Goal: Find specific page/section: Find specific page/section

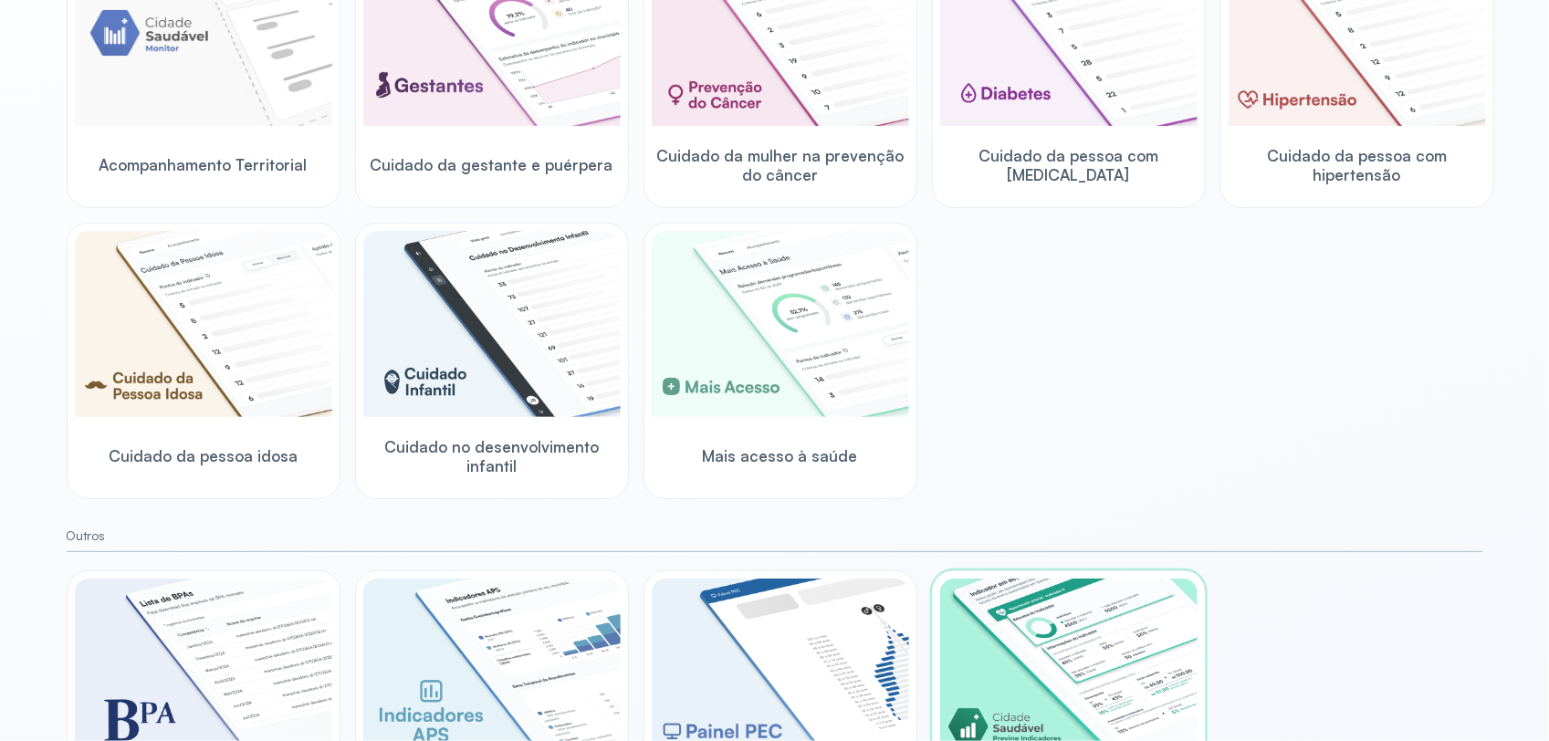
scroll to position [130, 0]
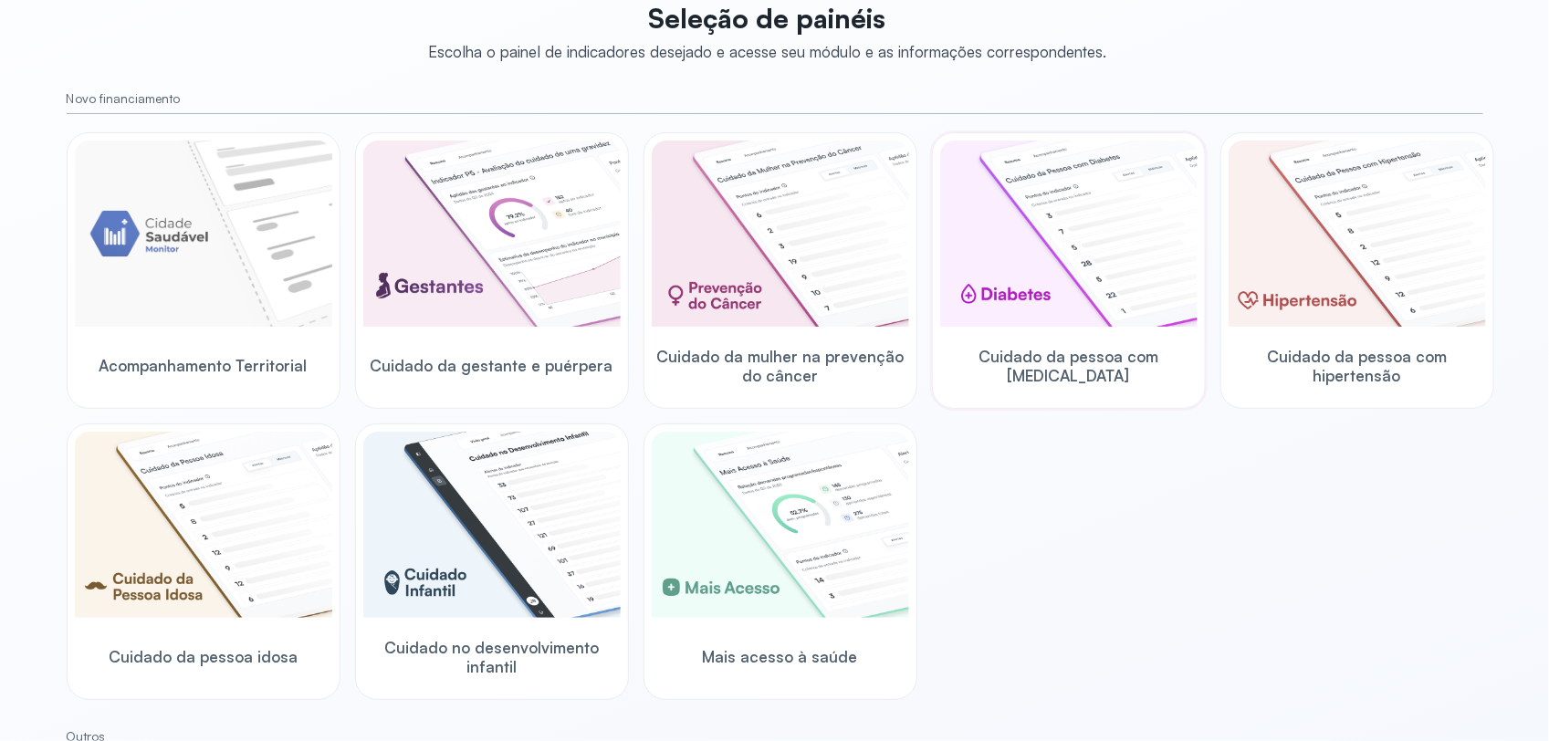
click at [1102, 315] on img at bounding box center [1068, 234] width 257 height 186
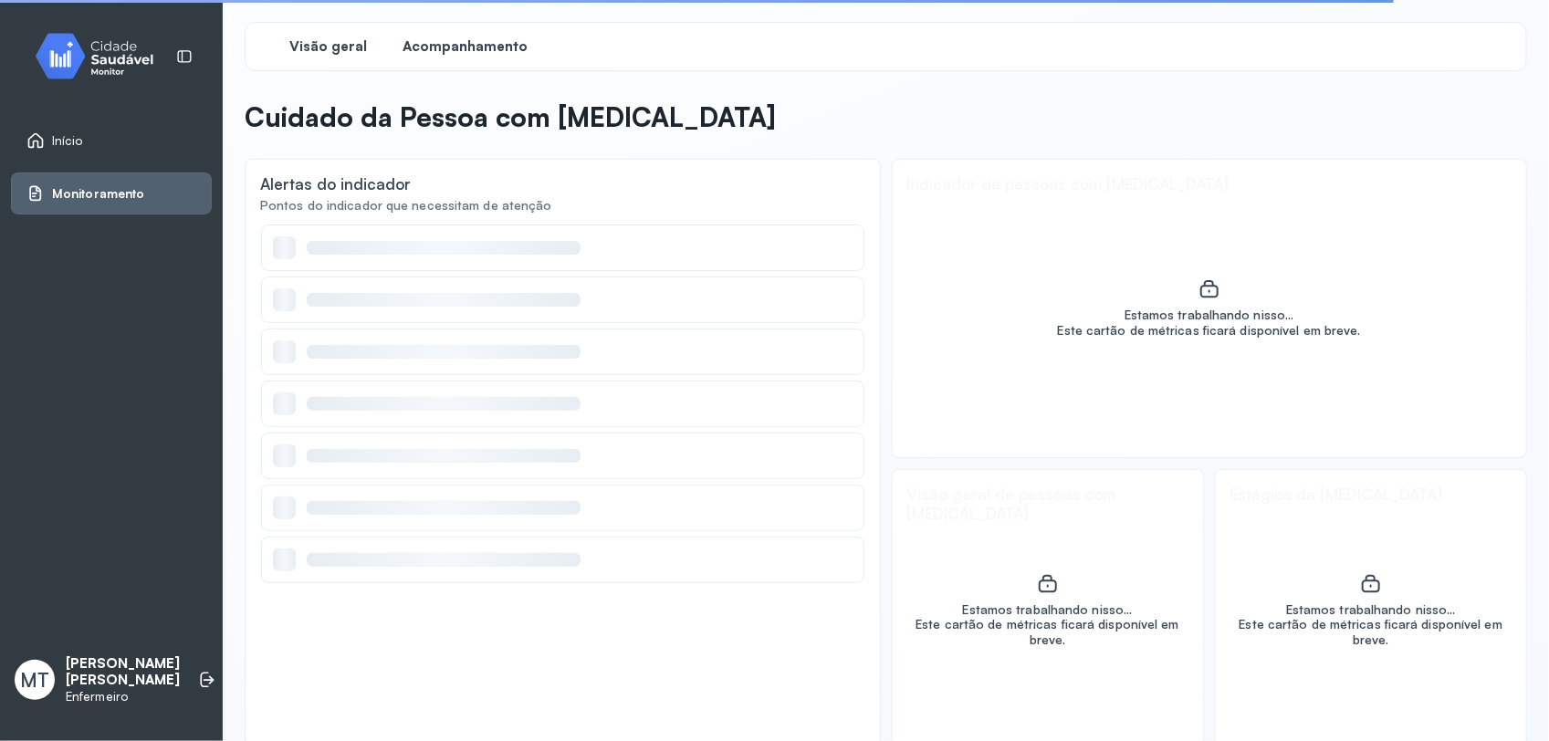
click at [484, 43] on span "Acompanhamento" at bounding box center [466, 46] width 125 height 17
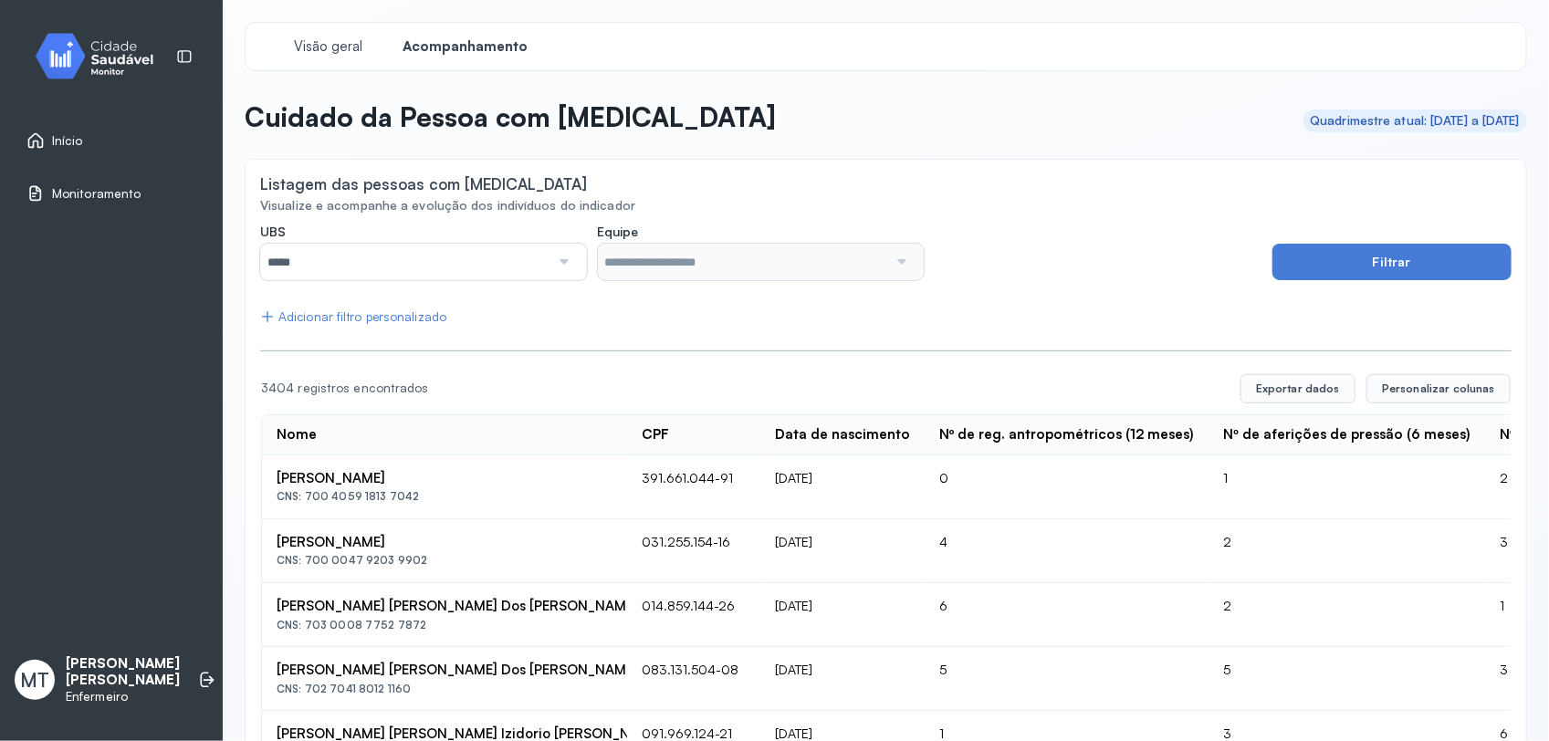
click at [560, 262] on div at bounding box center [563, 262] width 26 height 37
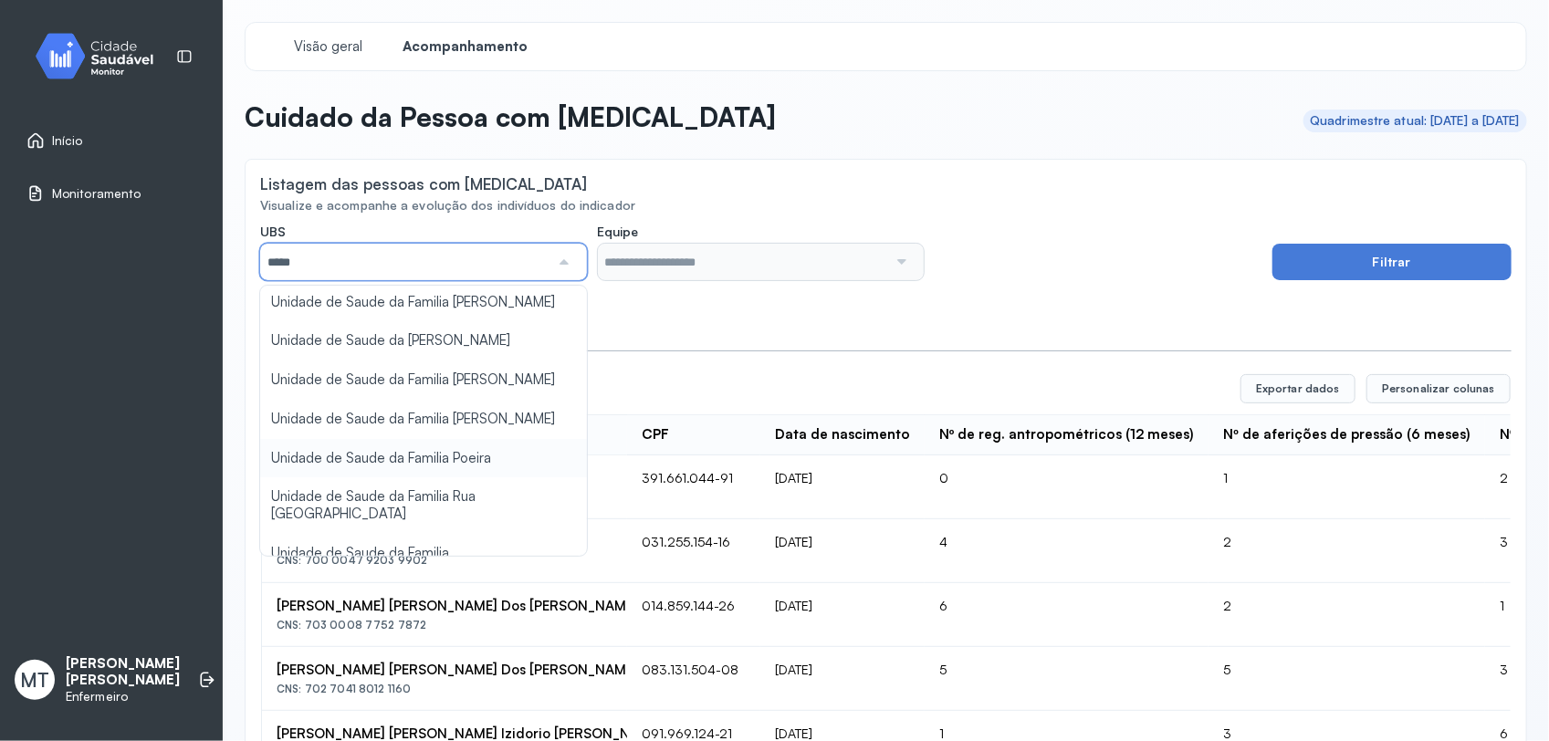
scroll to position [228, 0]
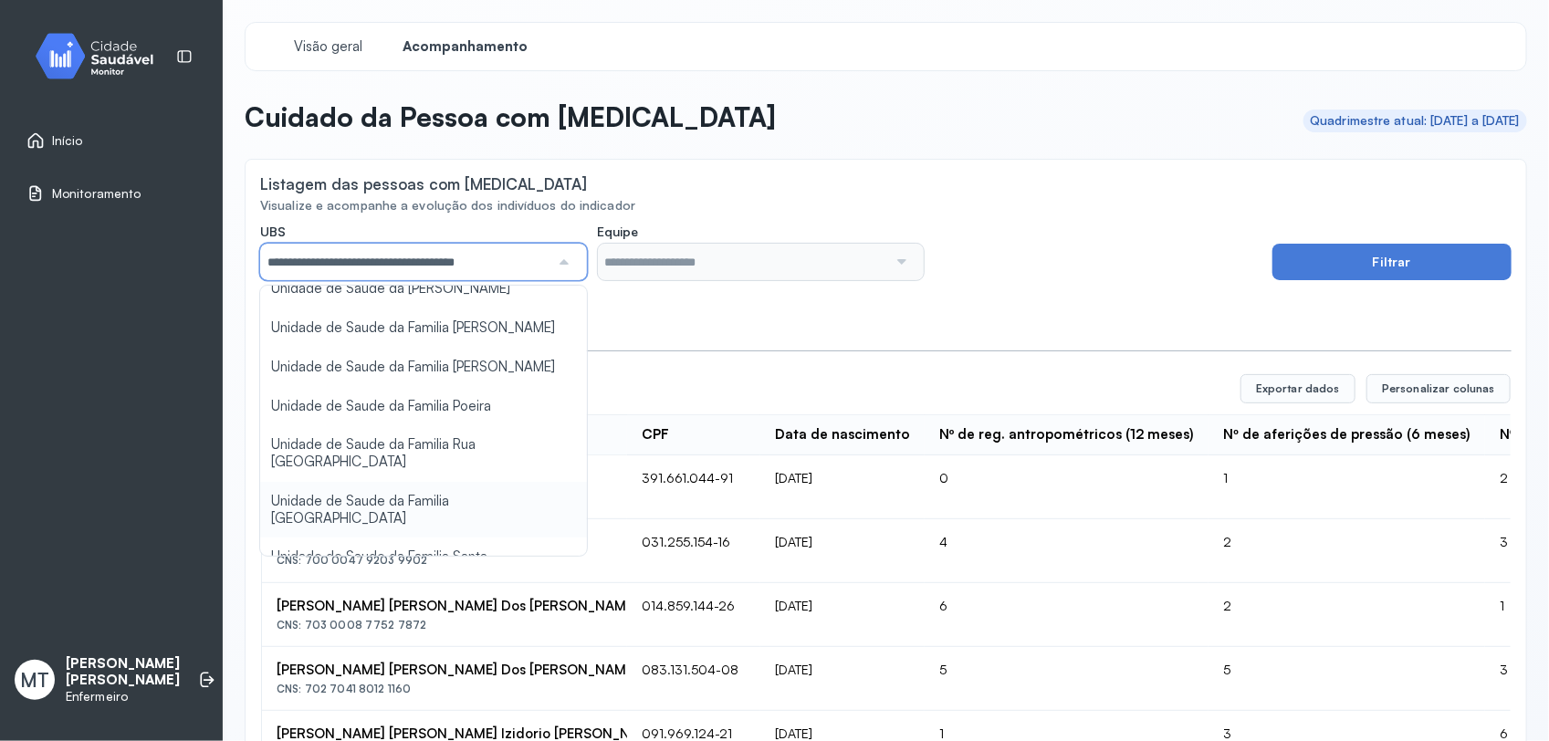
type input "*****"
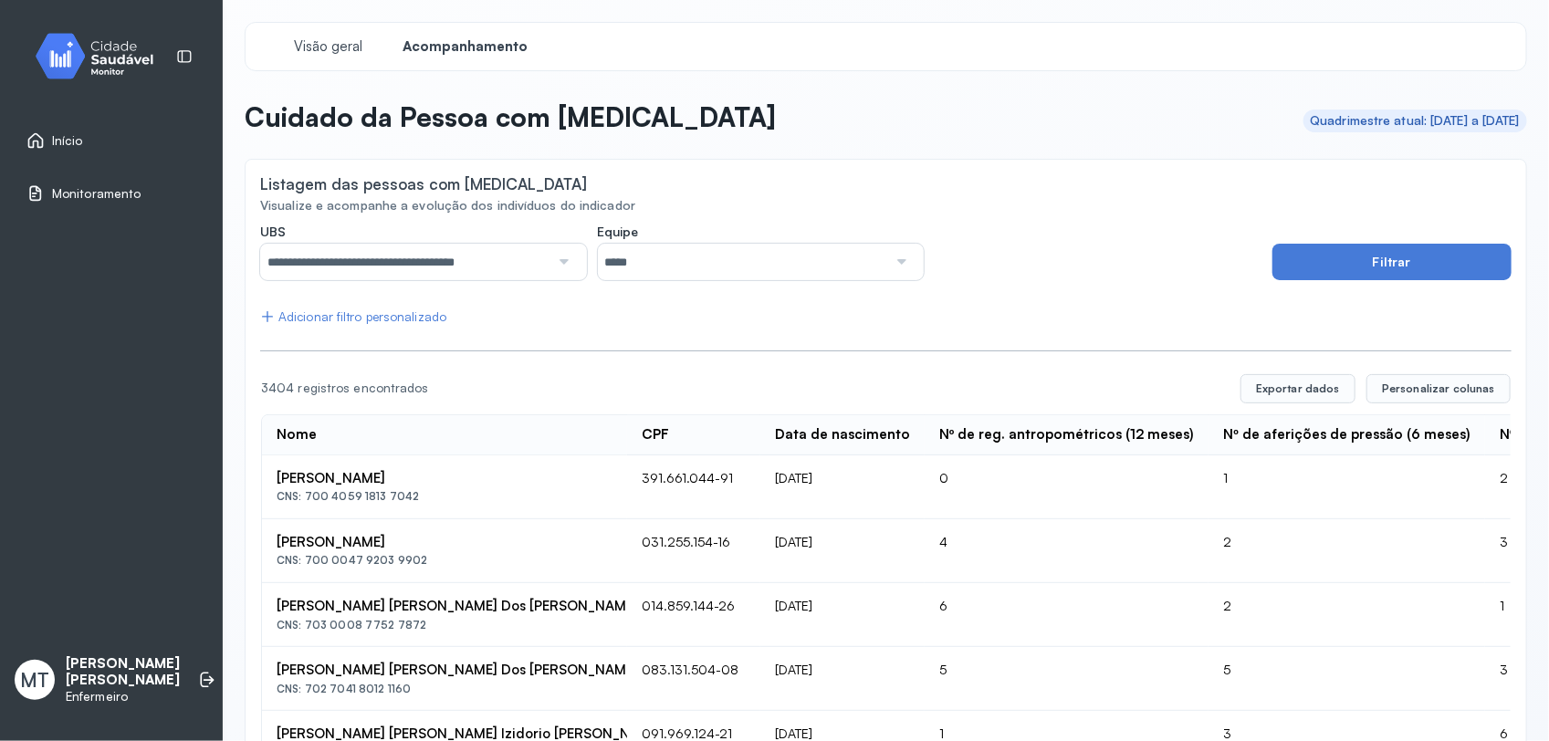
click at [891, 266] on div at bounding box center [900, 262] width 26 height 37
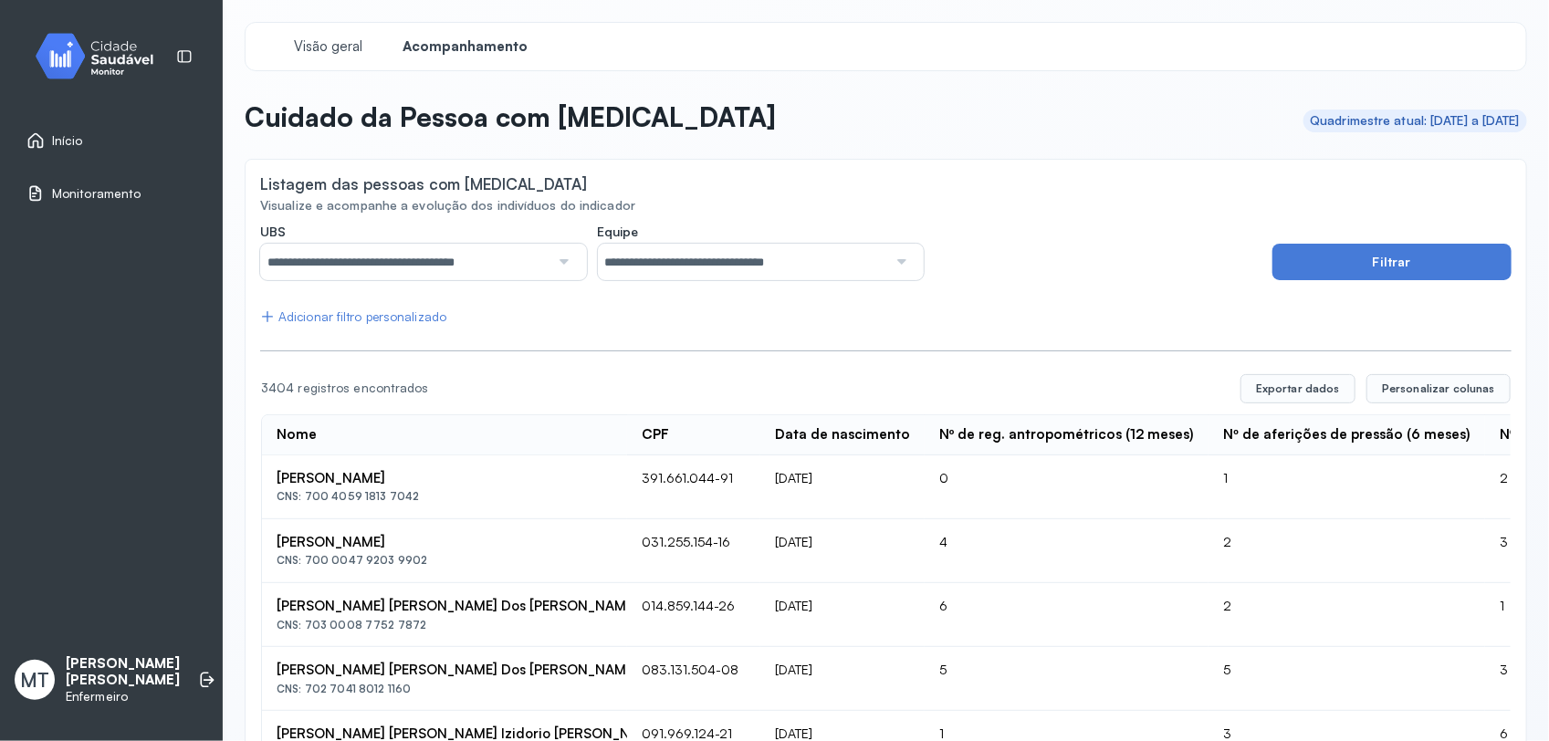
click at [992, 275] on div "**********" at bounding box center [761, 252] width 1002 height 57
click at [1307, 269] on button "Filtrar" at bounding box center [1392, 262] width 239 height 37
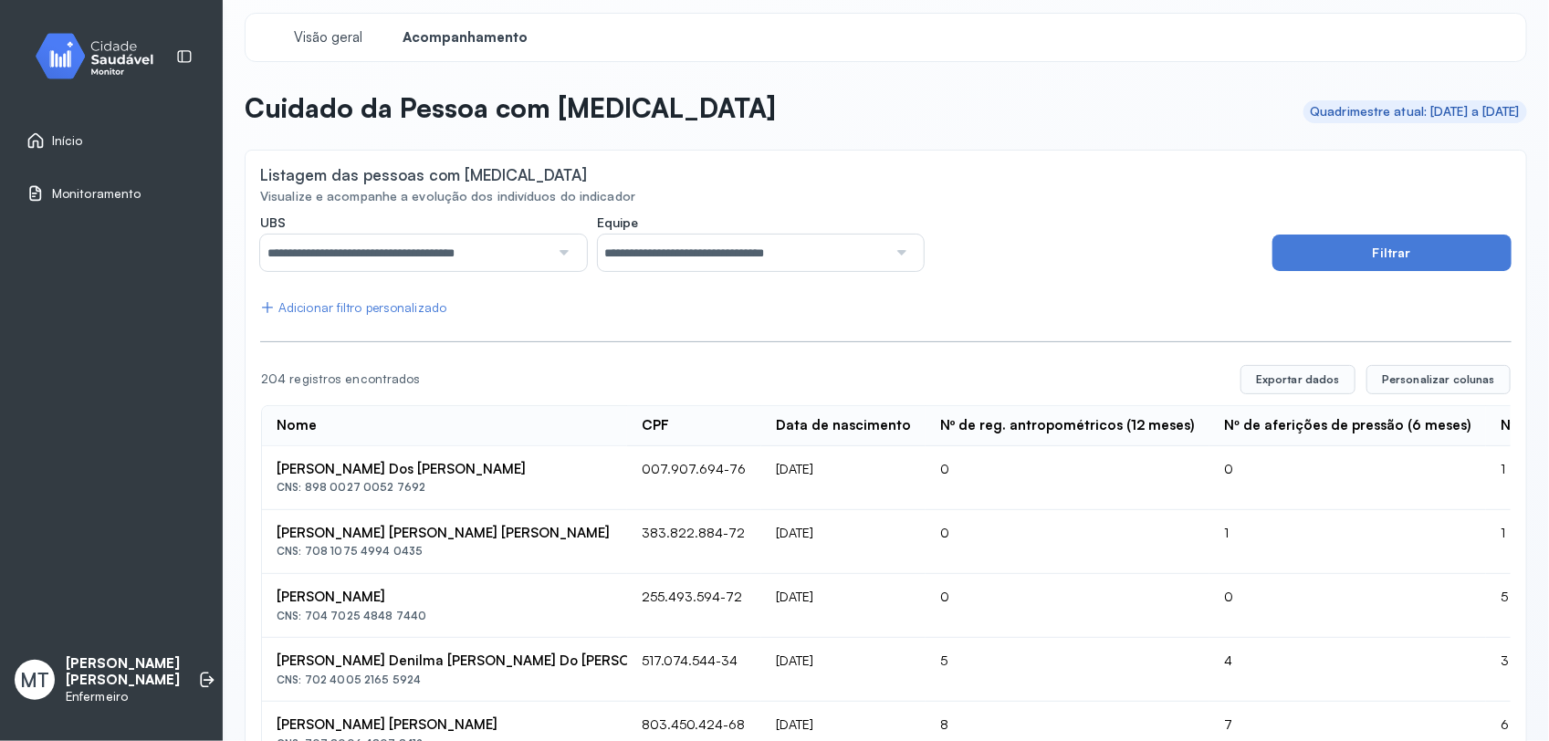
scroll to position [0, 0]
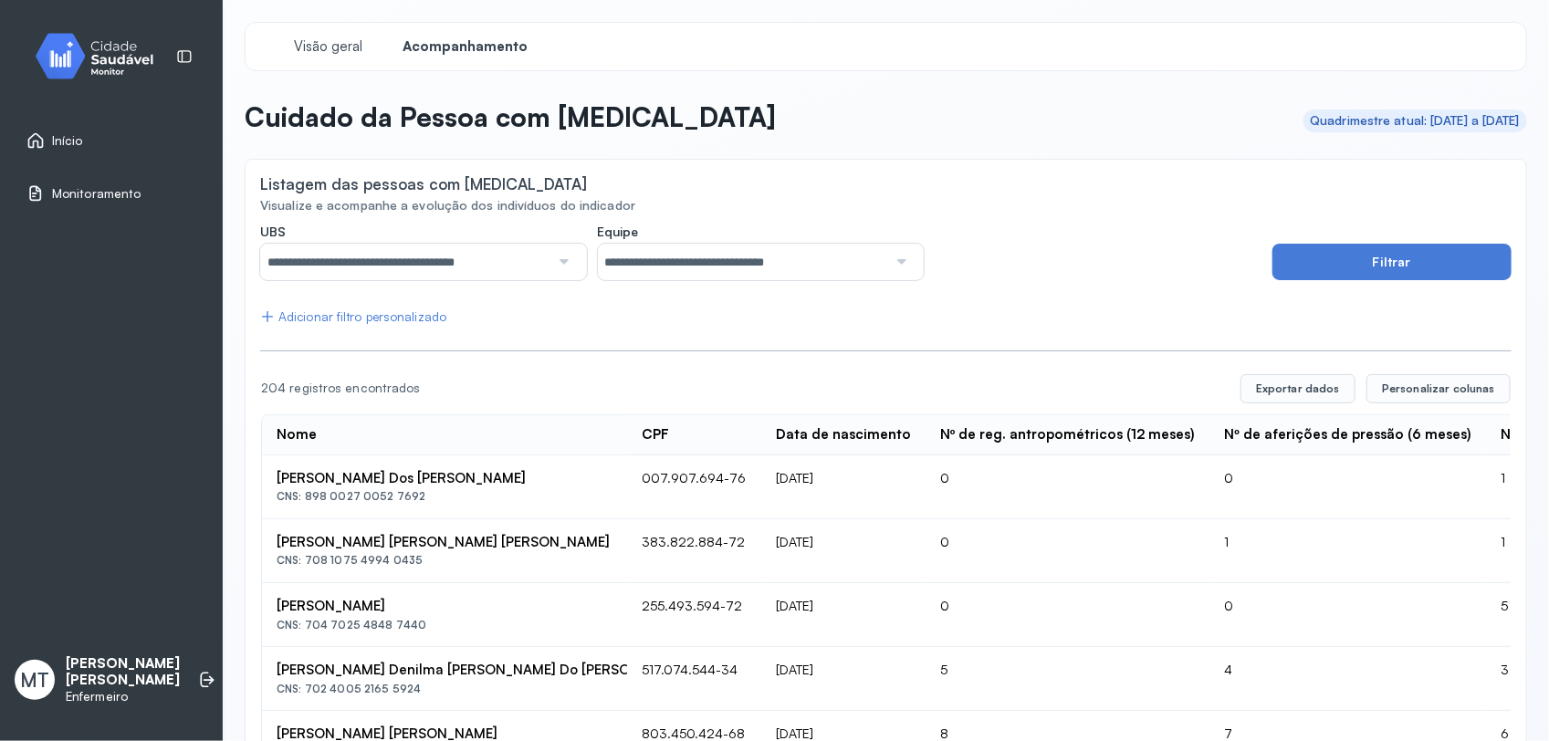
click at [379, 313] on div "Adicionar filtro personalizado" at bounding box center [353, 318] width 186 height 16
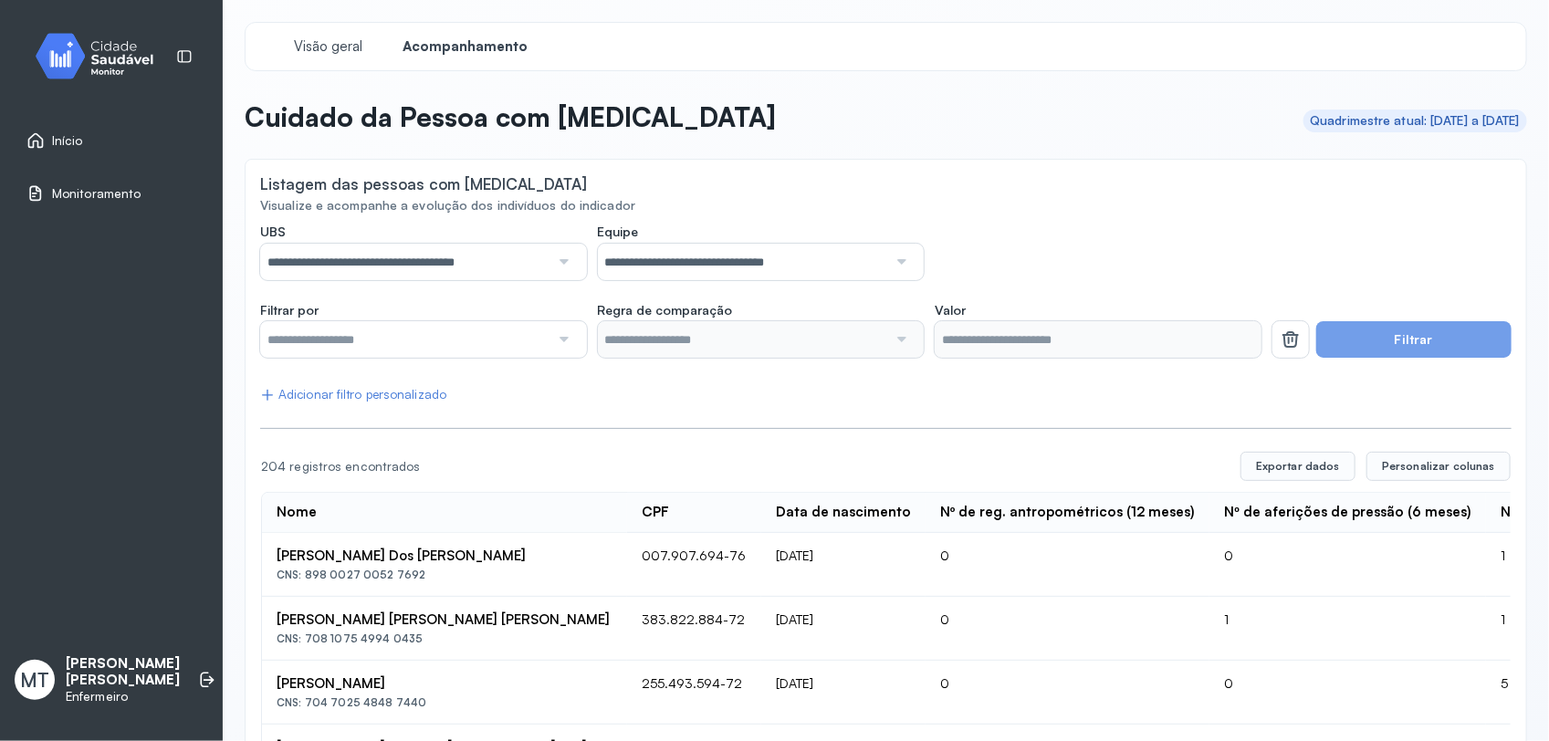
click at [554, 339] on div at bounding box center [563, 339] width 26 height 37
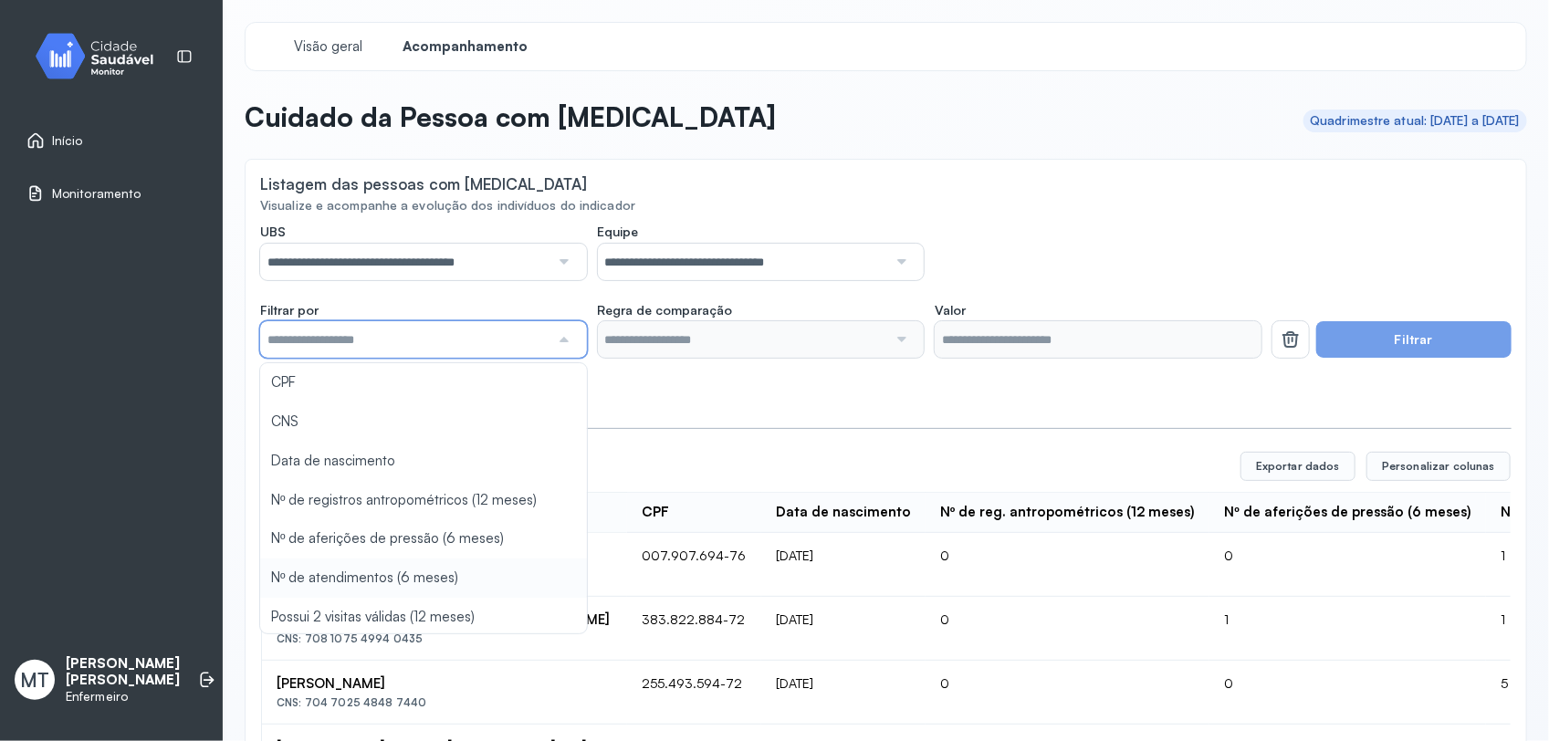
scroll to position [114, 0]
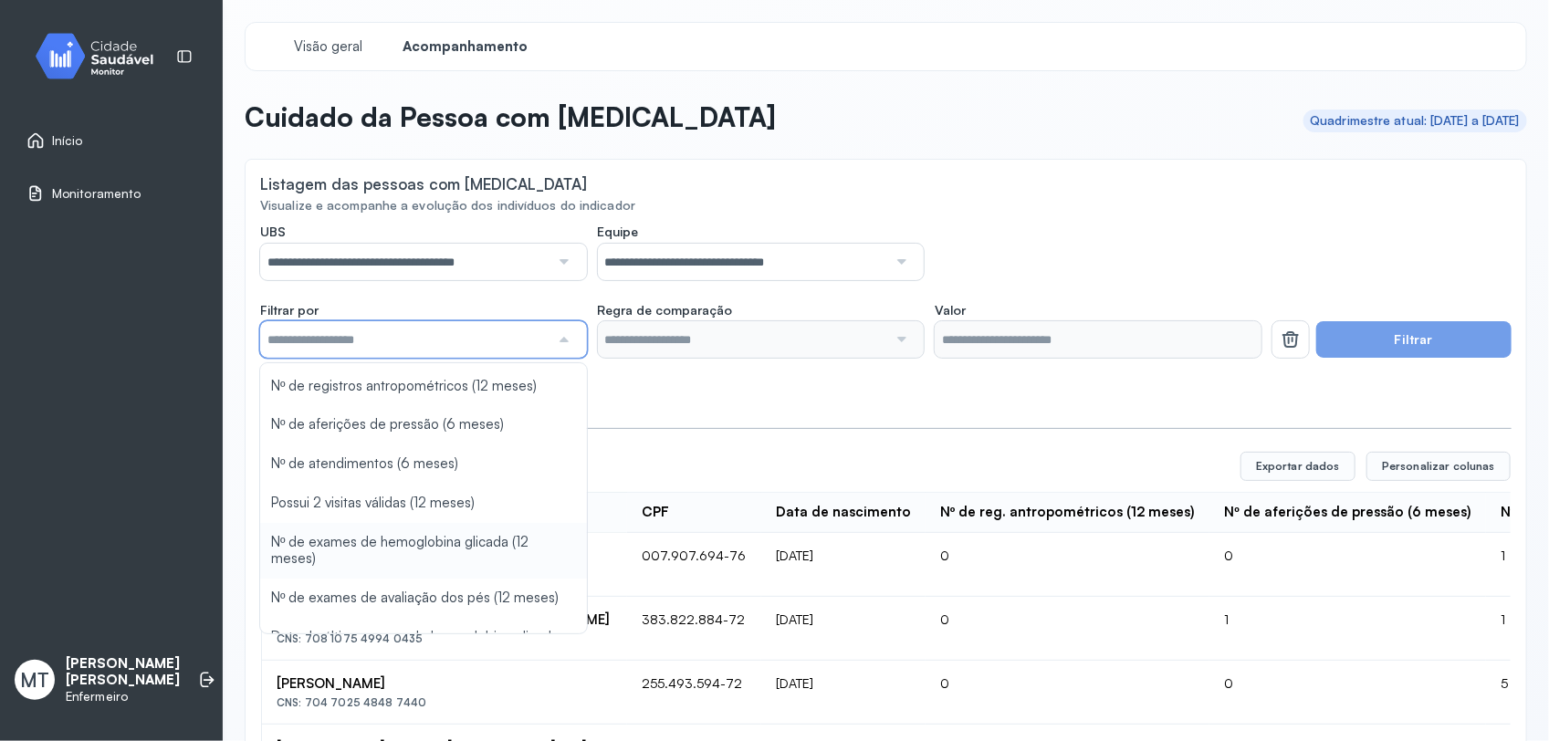
type input "*******"
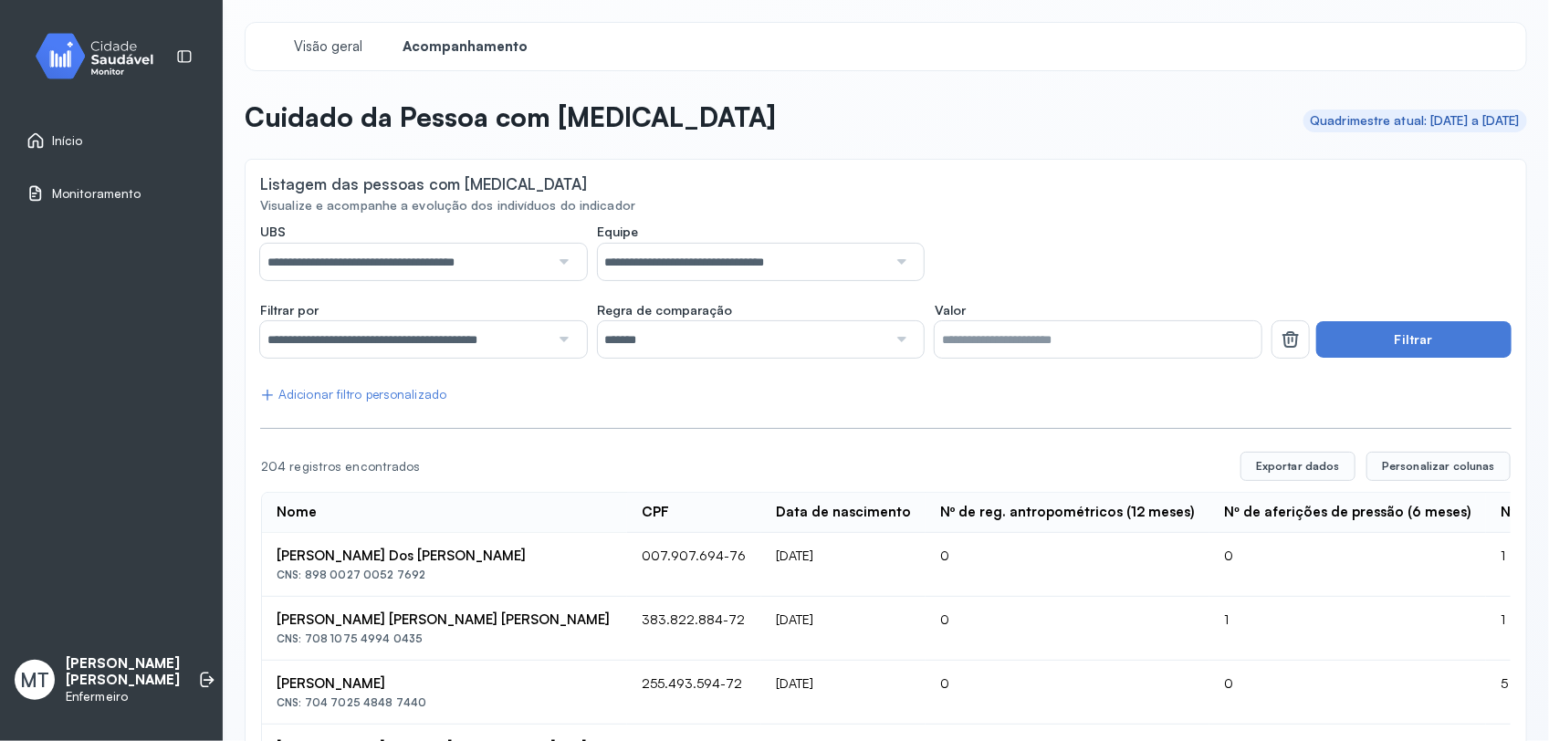
click at [1358, 338] on button "Filtrar" at bounding box center [1414, 339] width 195 height 37
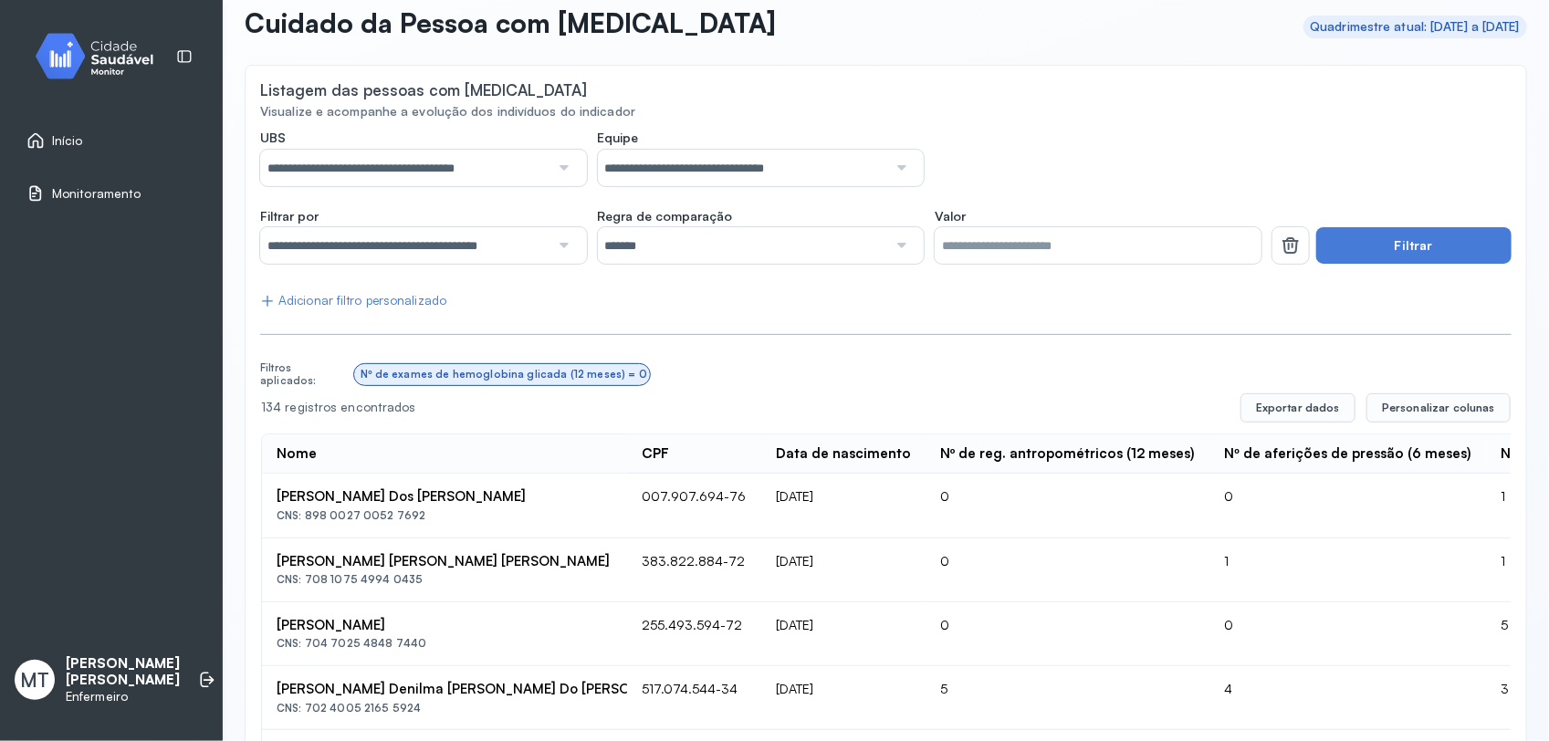
scroll to position [0, 0]
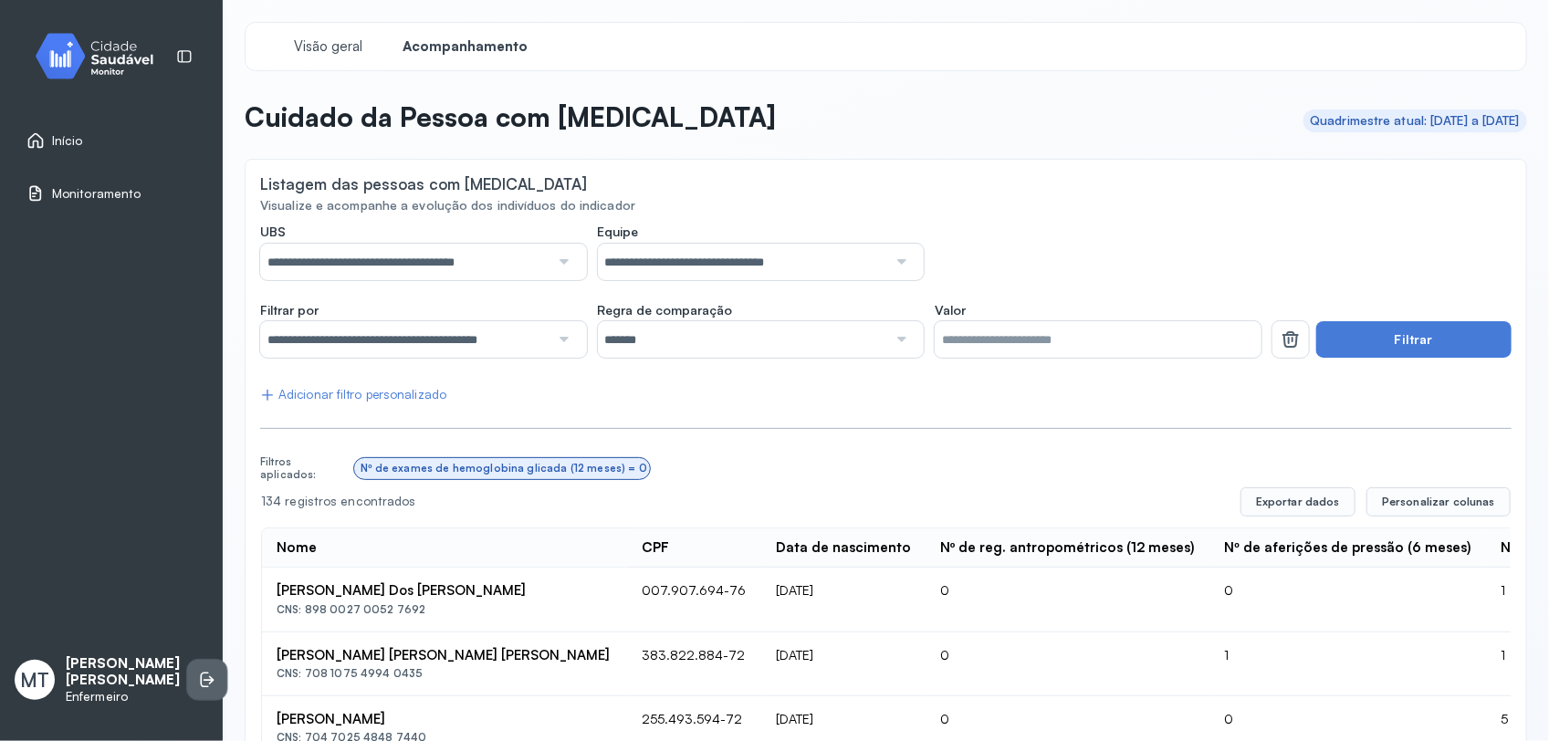
click at [198, 680] on icon at bounding box center [207, 680] width 18 height 18
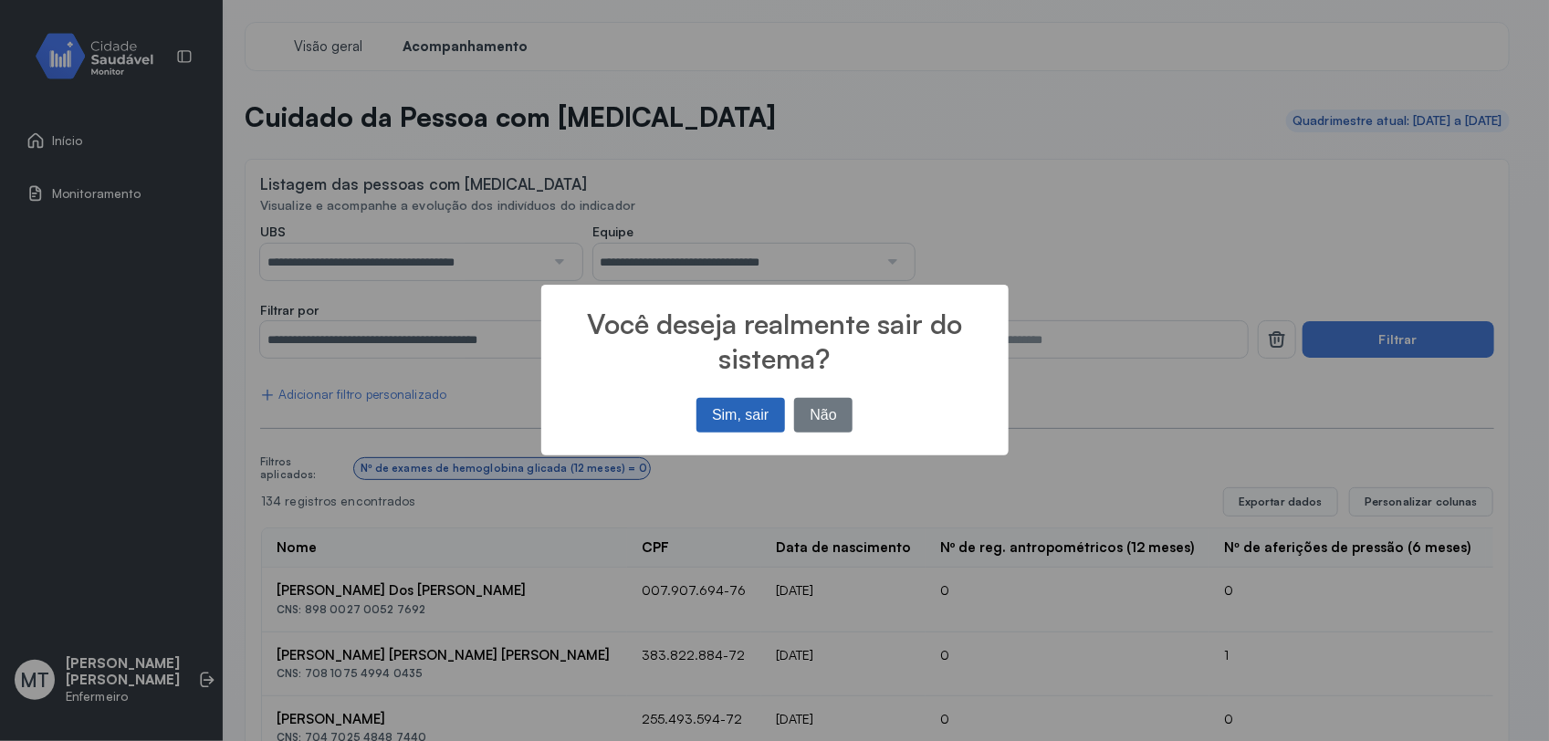
click at [759, 404] on button "Sim, sair" at bounding box center [741, 415] width 89 height 35
